Goal: Transaction & Acquisition: Book appointment/travel/reservation

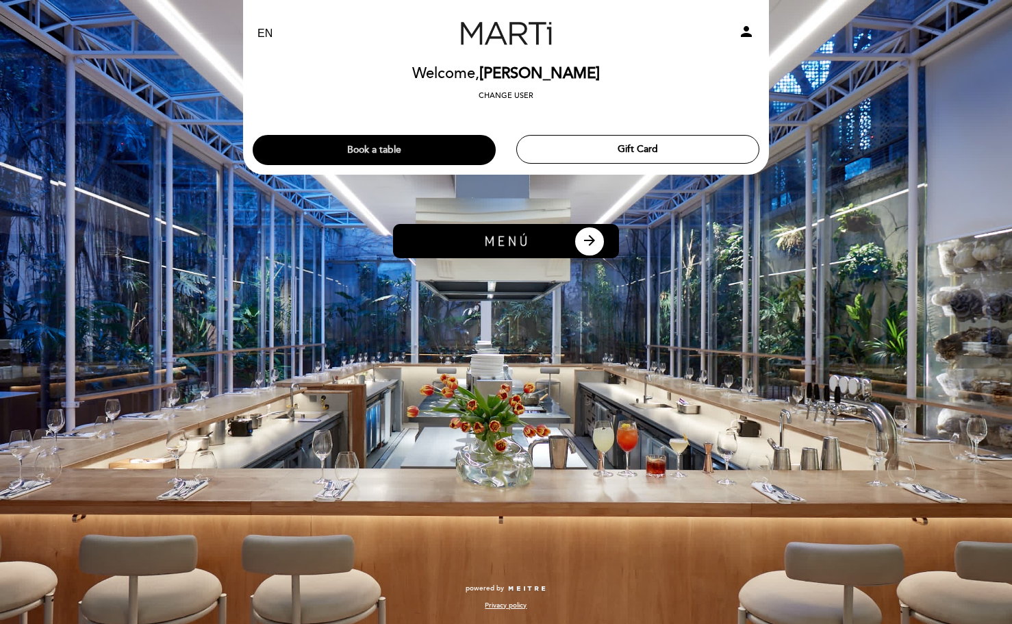
click at [390, 146] on button "Book a table" at bounding box center [374, 150] width 243 height 30
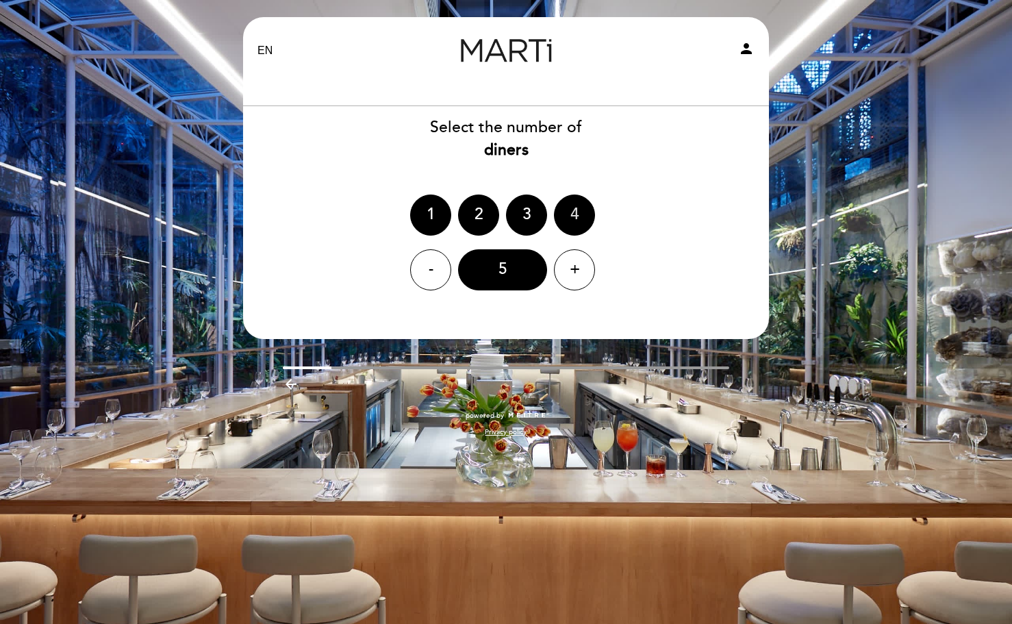
click at [576, 212] on div "4" at bounding box center [574, 214] width 41 height 41
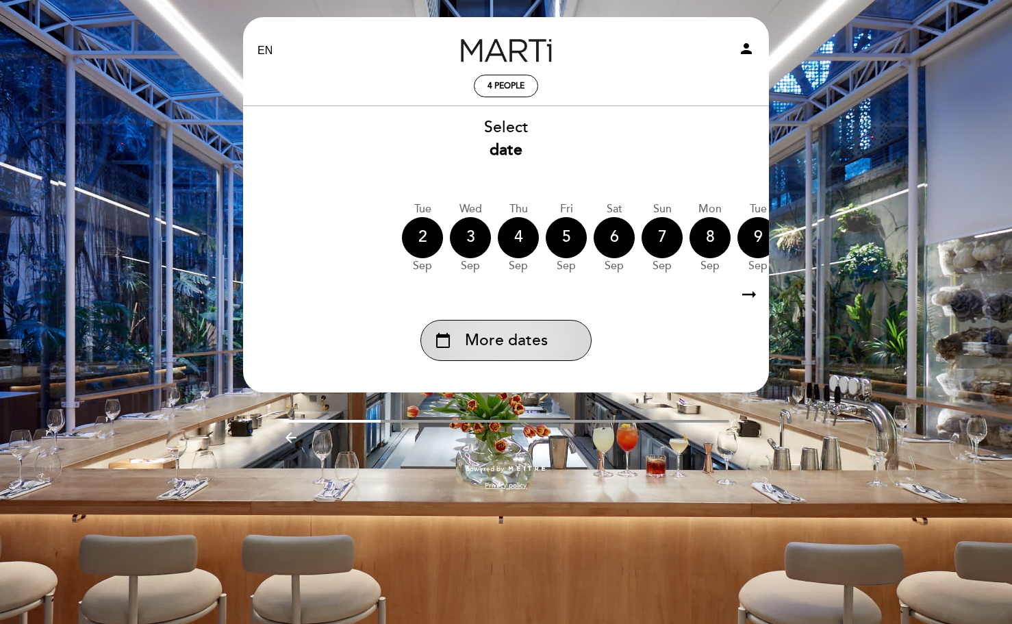
click at [520, 338] on span "More dates" at bounding box center [506, 340] width 83 height 23
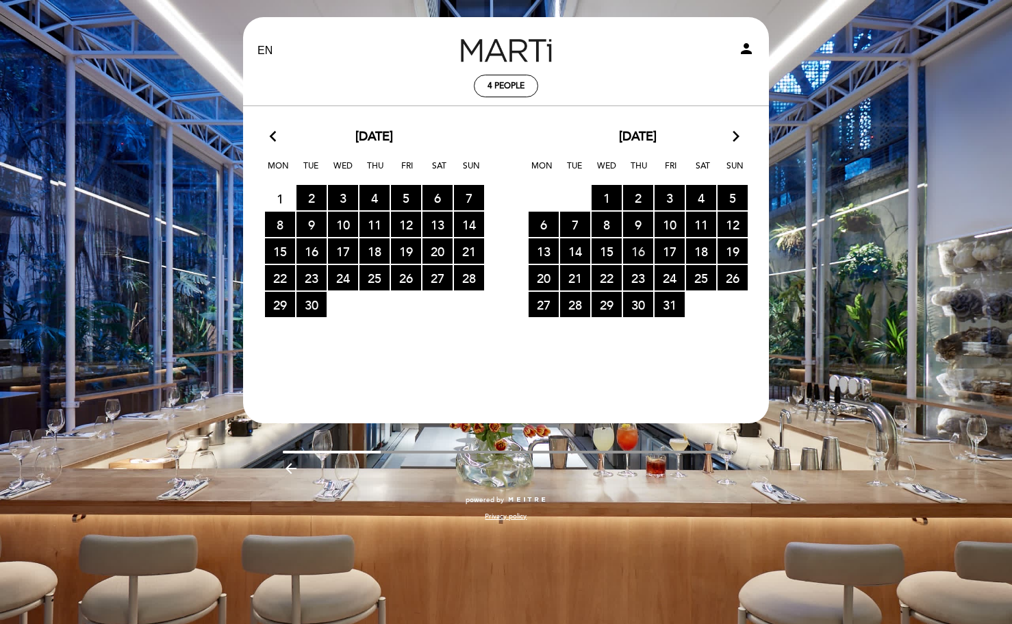
click at [639, 248] on span "16 RESERVATIONS AVAILABLE" at bounding box center [638, 250] width 30 height 25
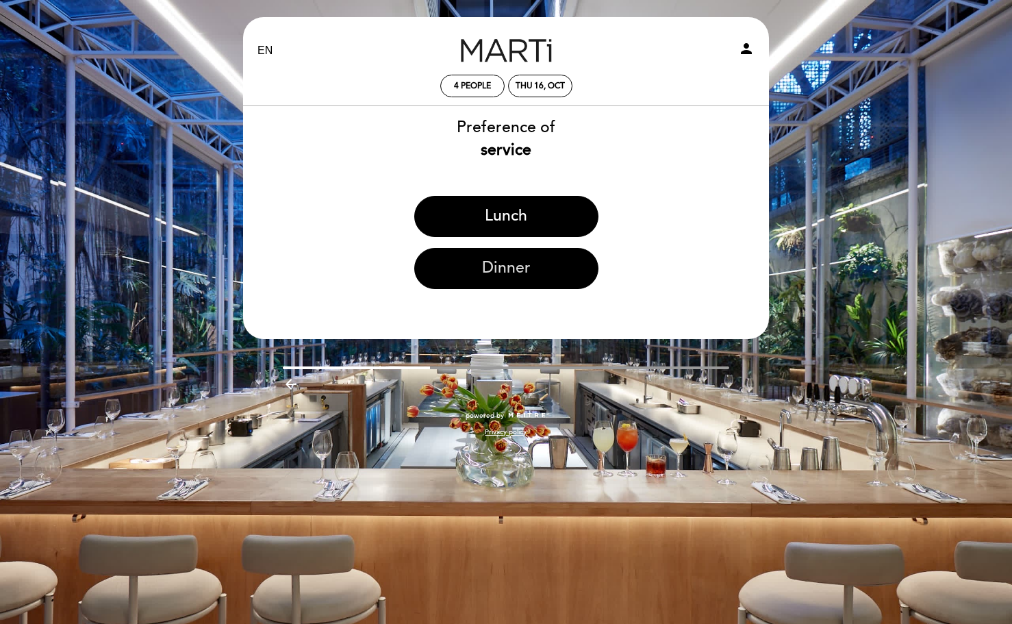
click at [507, 265] on button "Dinner" at bounding box center [506, 268] width 184 height 41
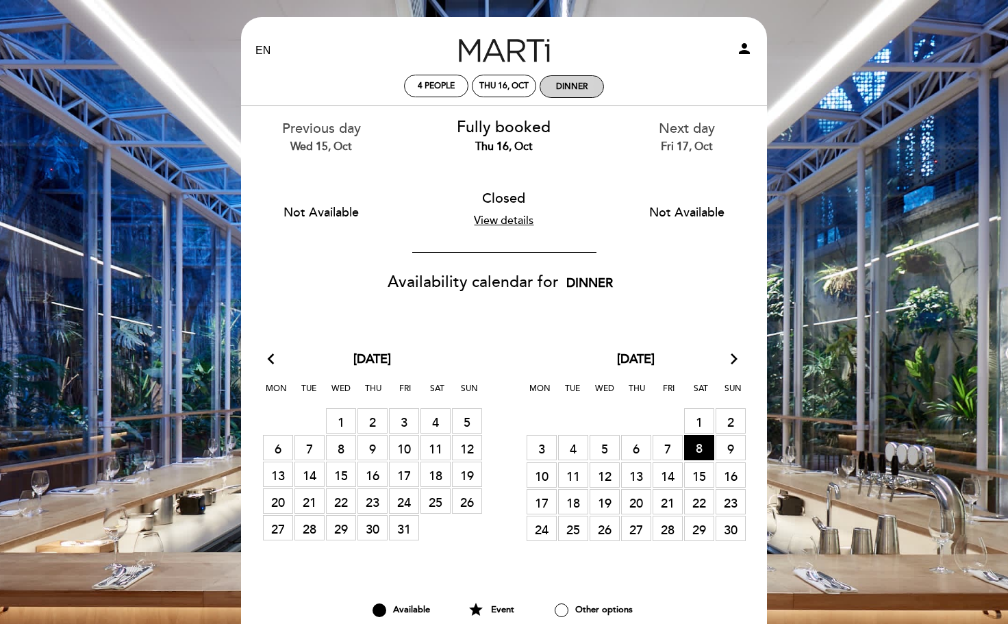
click at [576, 82] on div "Dinner" at bounding box center [571, 86] width 31 height 10
select select "? undefined:undefined ?"
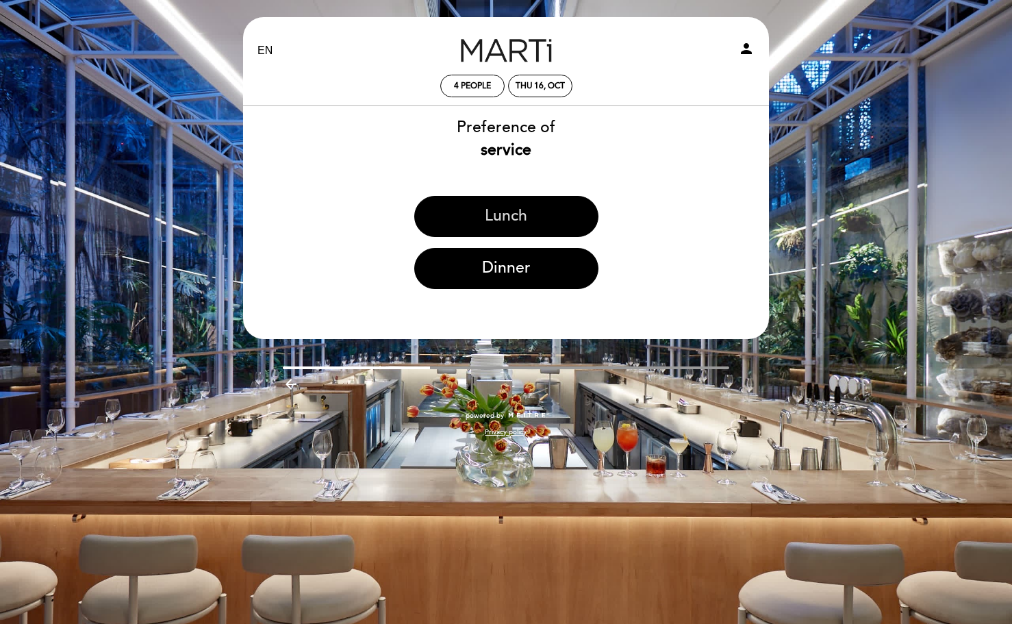
click at [539, 207] on button "Lunch" at bounding box center [506, 216] width 184 height 41
